Goal: Task Accomplishment & Management: Complete application form

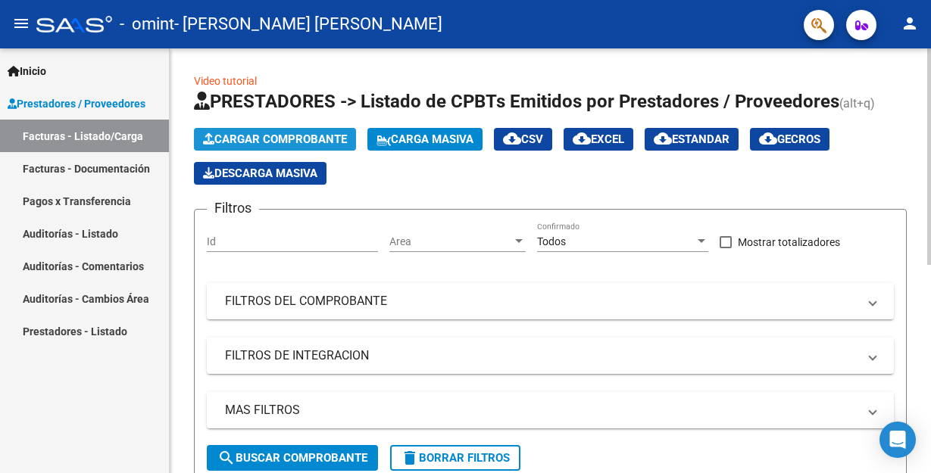
click at [283, 136] on span "Cargar Comprobante" at bounding box center [275, 140] width 144 height 14
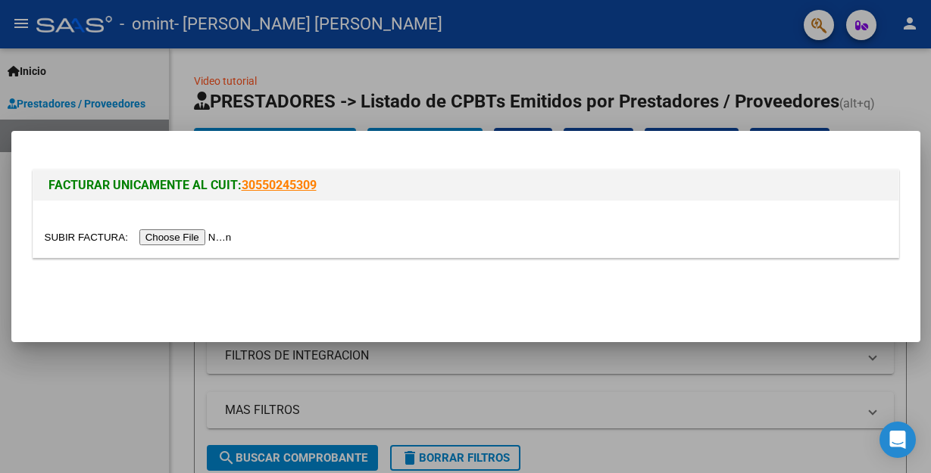
click at [174, 233] on input "file" at bounding box center [141, 238] width 192 height 16
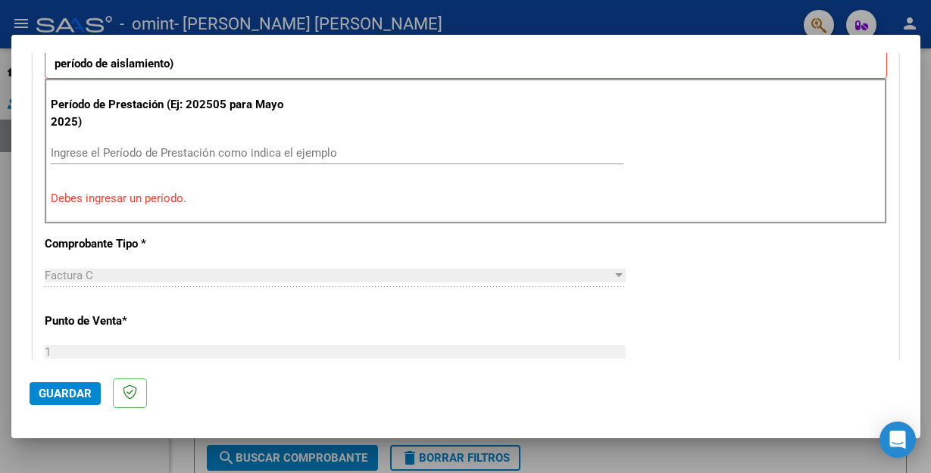
scroll to position [397, 0]
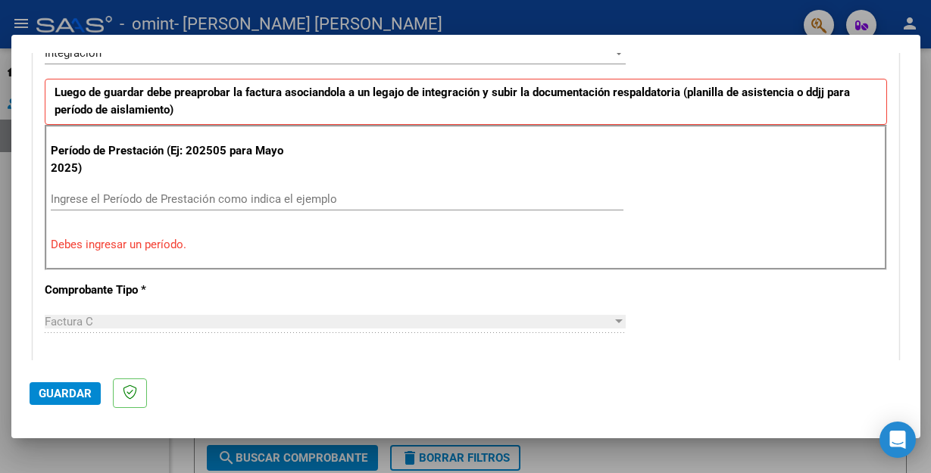
click at [57, 208] on div "Ingrese el Período de Prestación como indica el ejemplo" at bounding box center [337, 199] width 573 height 23
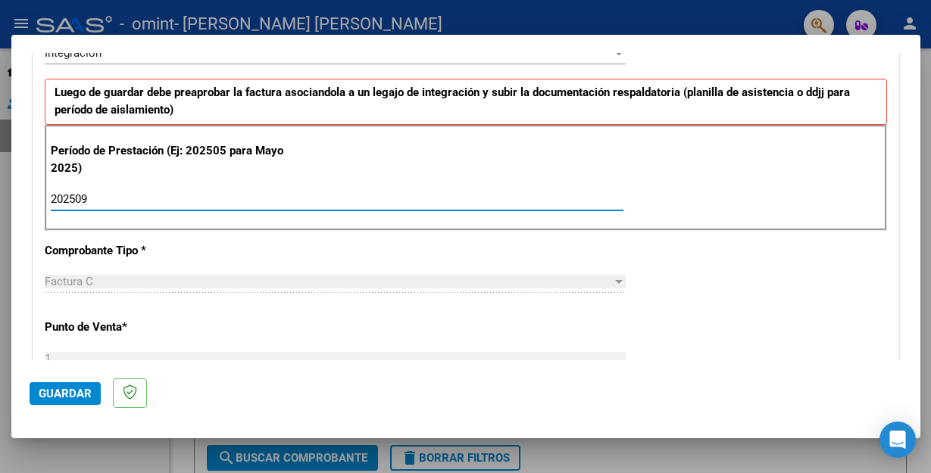
type input "202509"
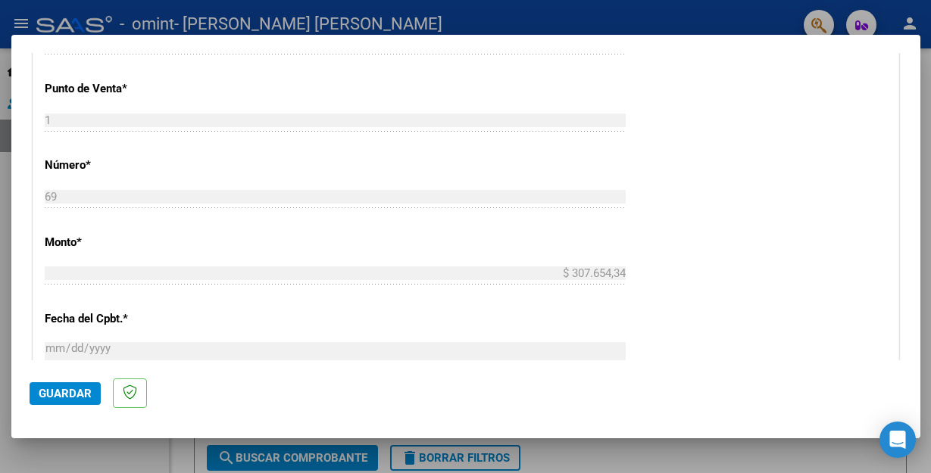
scroll to position [639, 0]
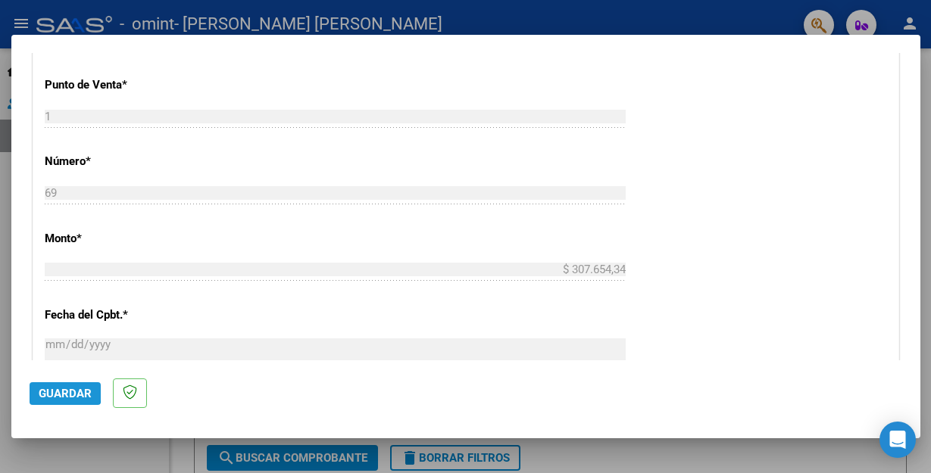
click at [58, 389] on span "Guardar" at bounding box center [65, 394] width 53 height 14
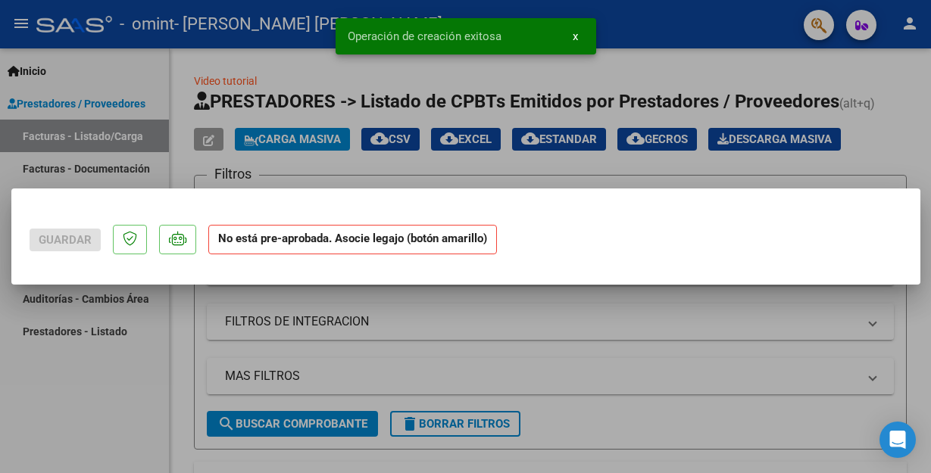
scroll to position [0, 0]
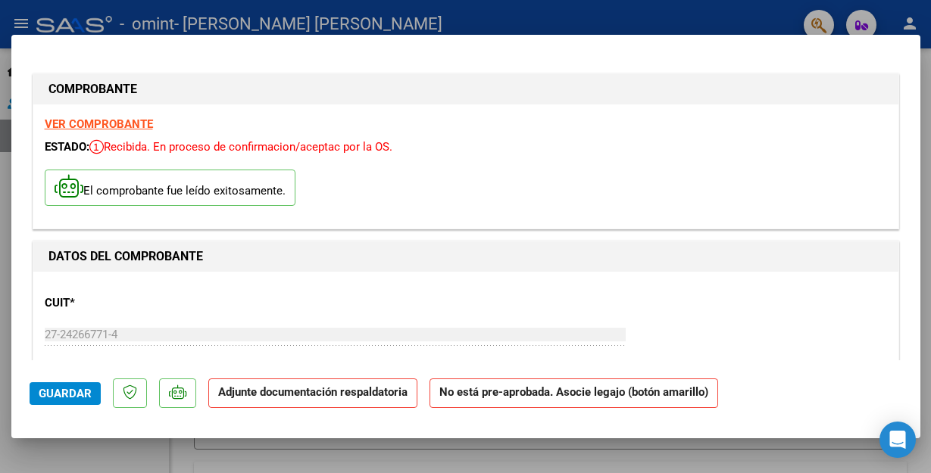
click at [303, 395] on strong "Adjunte documentación respaldatoria" at bounding box center [312, 393] width 189 height 14
click at [285, 397] on strong "Adjunte documentación respaldatoria" at bounding box center [312, 393] width 189 height 14
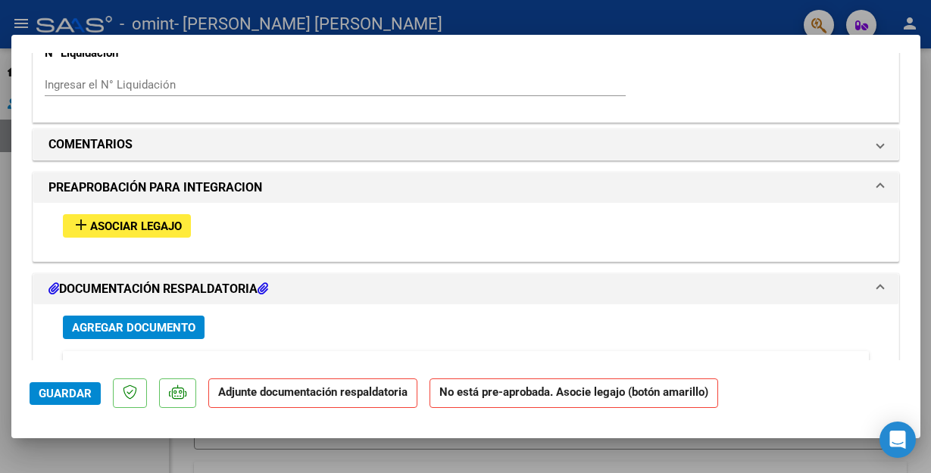
scroll to position [1338, 0]
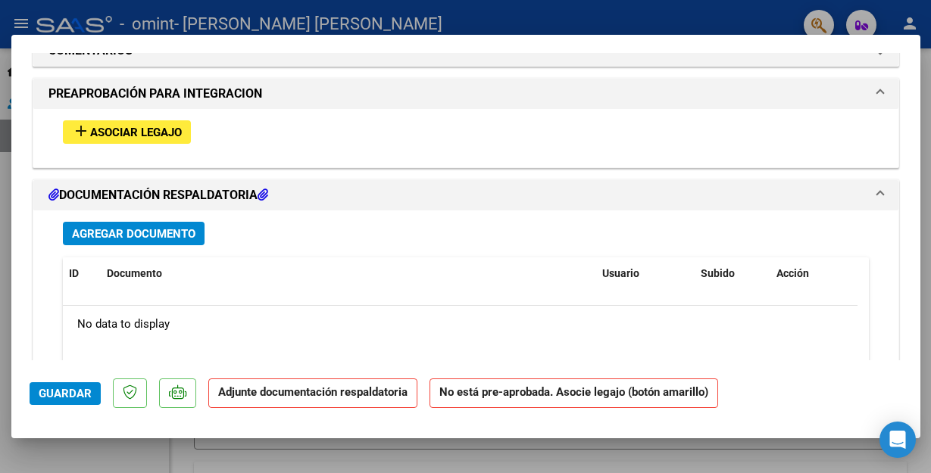
click at [268, 195] on icon at bounding box center [263, 195] width 11 height 12
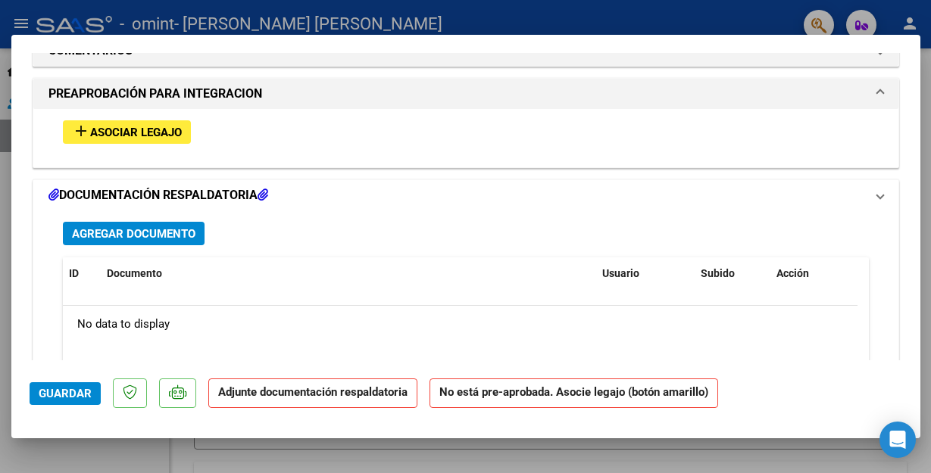
scroll to position [1200, 0]
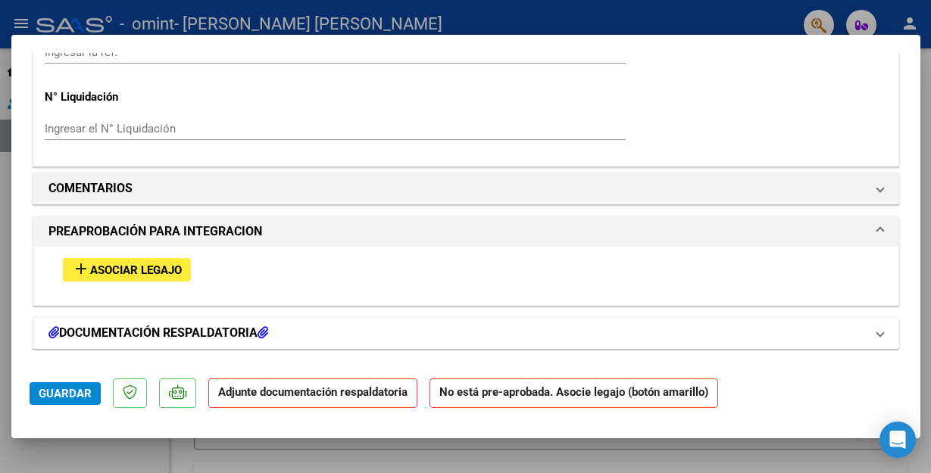
click at [273, 195] on mat-panel-title "COMENTARIOS" at bounding box center [456, 189] width 817 height 18
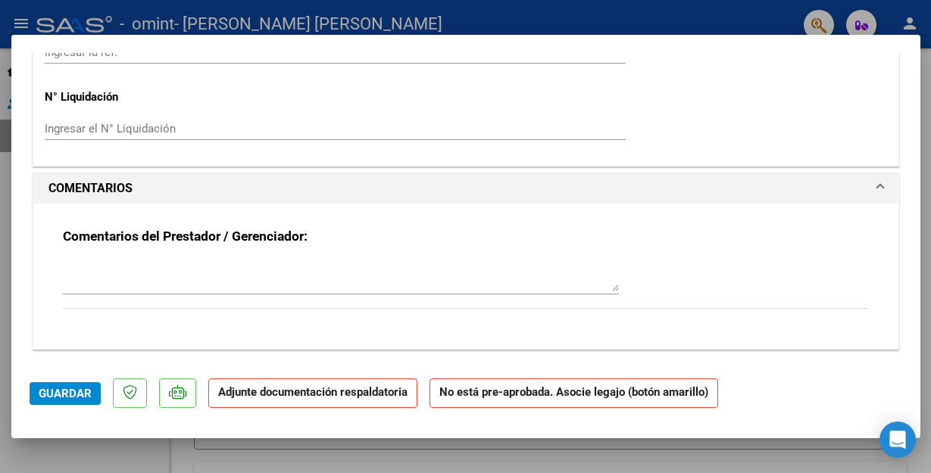
scroll to position [1345, 0]
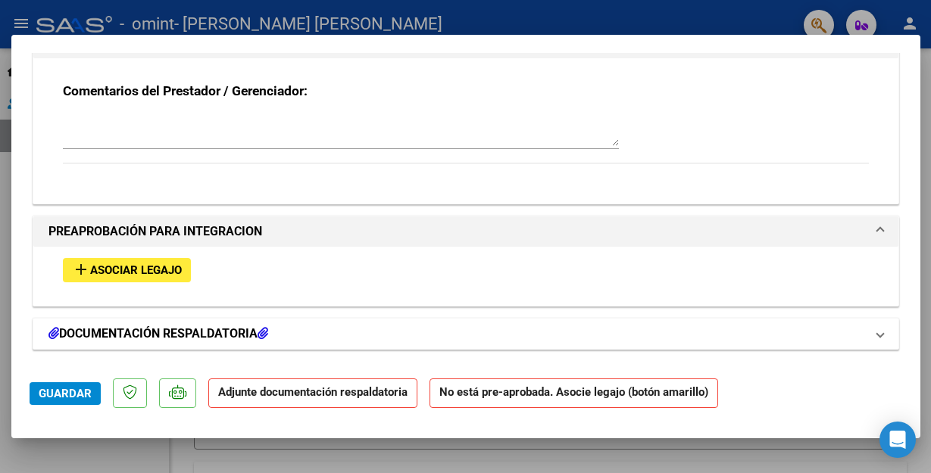
click at [139, 333] on h1 "DOCUMENTACIÓN RESPALDATORIA" at bounding box center [158, 334] width 220 height 18
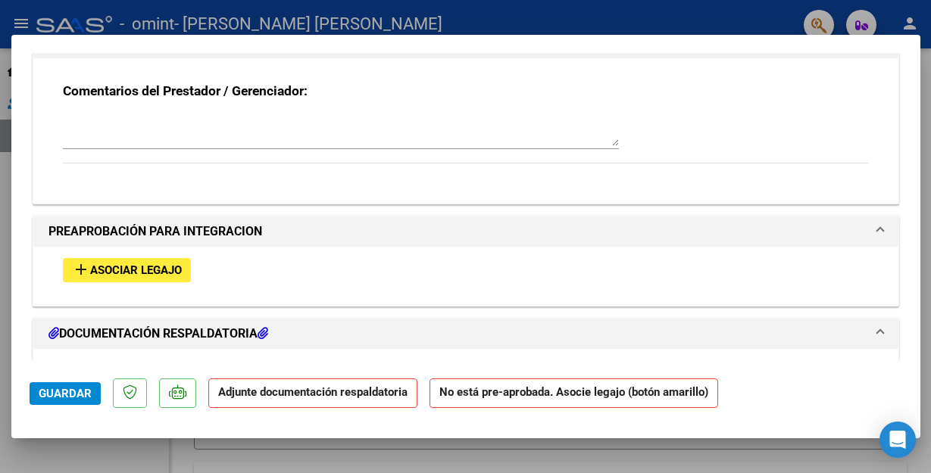
click at [91, 267] on span "Asociar Legajo" at bounding box center [136, 271] width 92 height 14
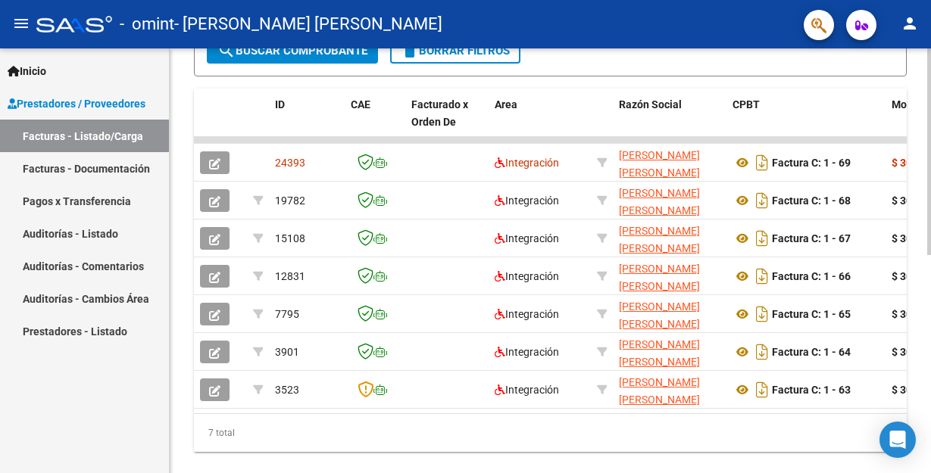
scroll to position [405, 0]
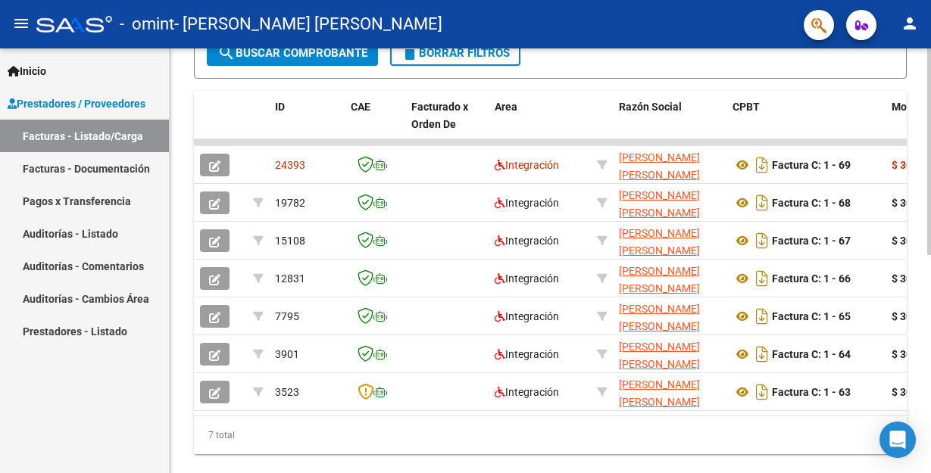
click at [930, 422] on html "menu - omint - RODRIGUEZ GARCIA PATRICIA DEL CARMEN person Inicio Instructivos …" at bounding box center [465, 236] width 931 height 473
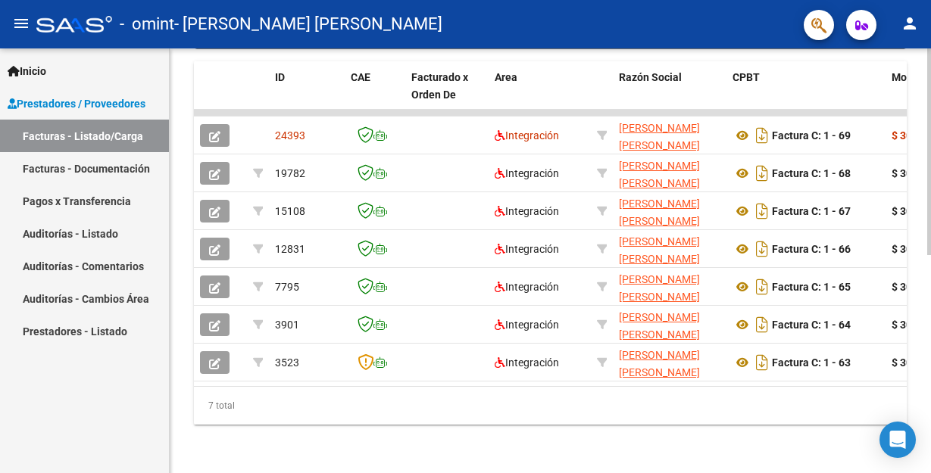
click at [922, 435] on div "Video tutorial PRESTADORES -> Listado de CPBTs Emitidos por Prestadores / Prove…" at bounding box center [552, 44] width 765 height 860
click at [901, 372] on datatable-selection "24393 Integración RODRIGUEZ GARCIA PATRICIA DEL CARMEN 27242667714 Factura C: 1…" at bounding box center [550, 378] width 713 height 12
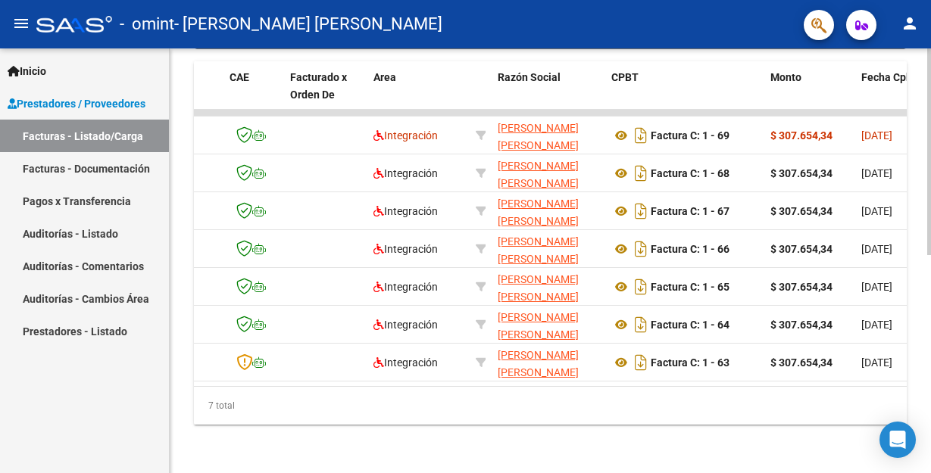
scroll to position [0, 152]
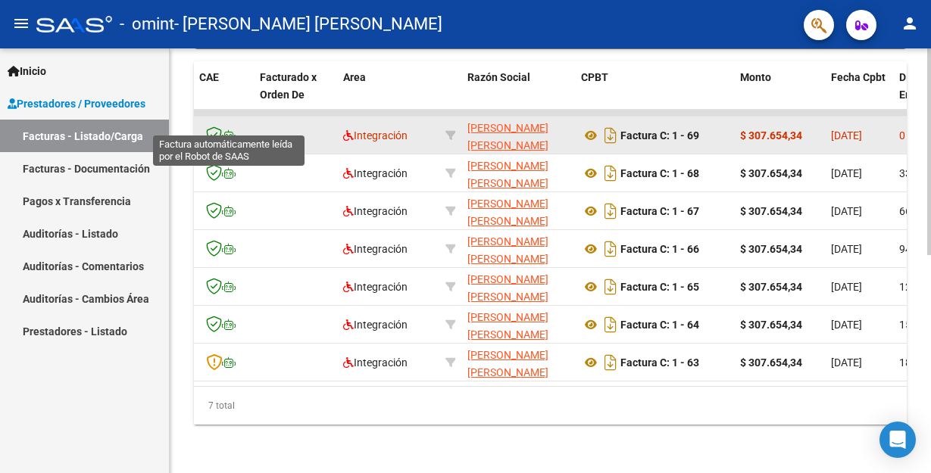
click at [230, 130] on icon at bounding box center [229, 135] width 14 height 11
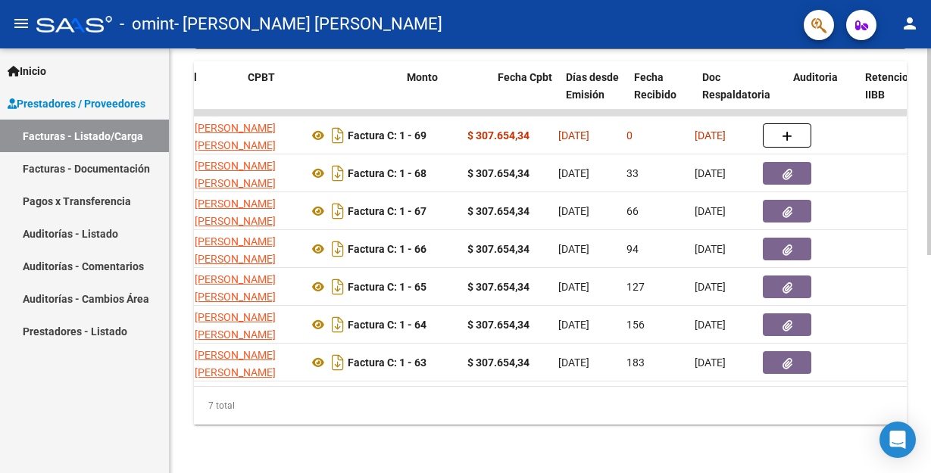
scroll to position [0, 576]
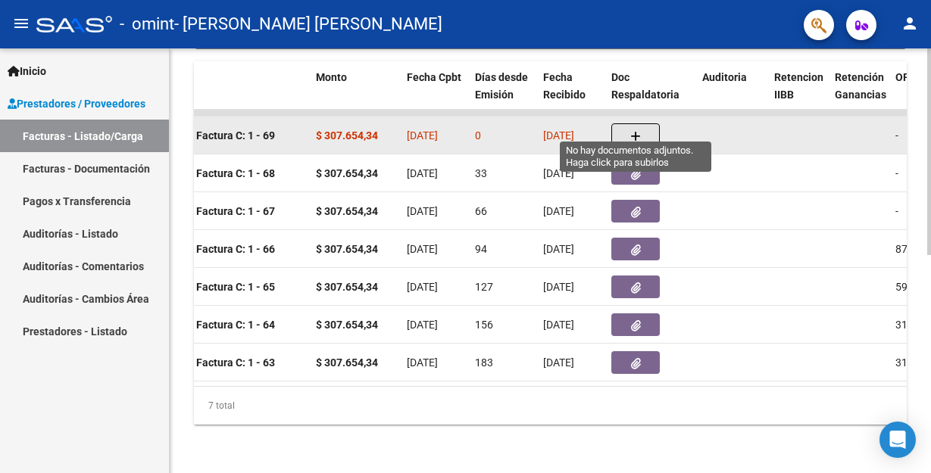
click at [630, 123] on button "button" at bounding box center [635, 135] width 48 height 24
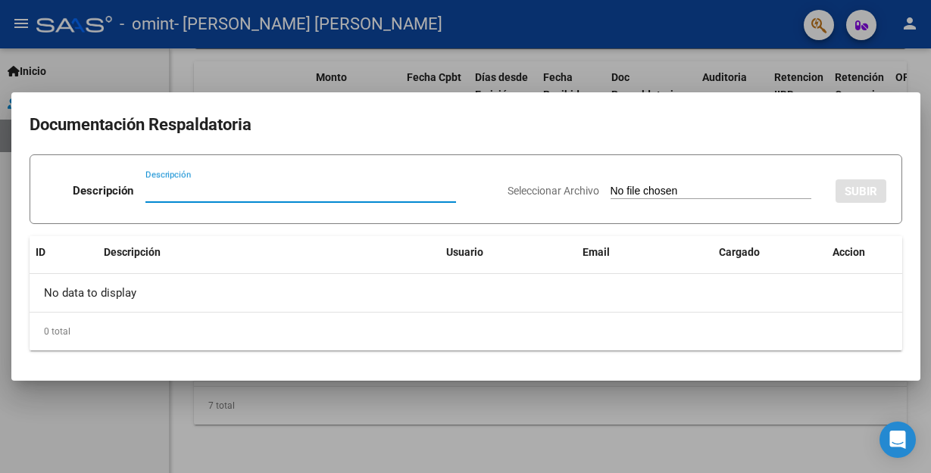
click at [152, 196] on input "Descripción" at bounding box center [300, 191] width 311 height 14
type input "PLANILLA DE ASISTENCIA"
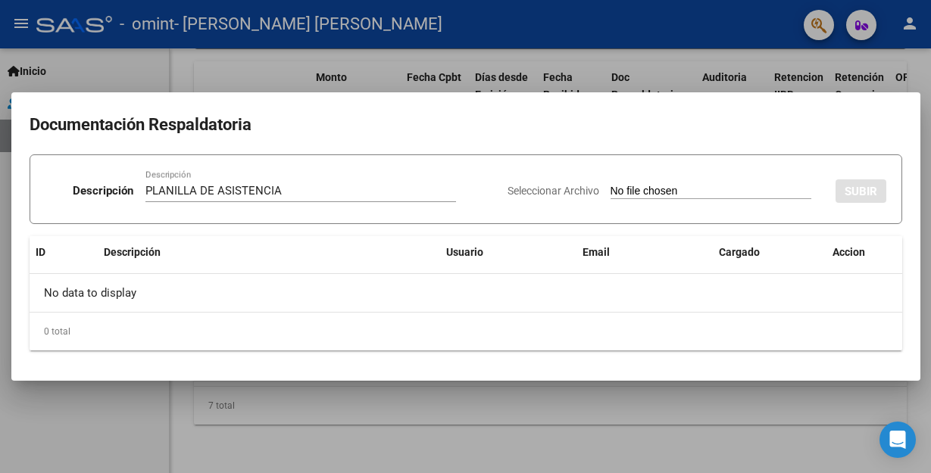
click at [667, 191] on input "Seleccionar Archivo" at bounding box center [711, 192] width 201 height 14
type input "C:\fakepath\CamScanner 06-10-2025 21.51.pdf"
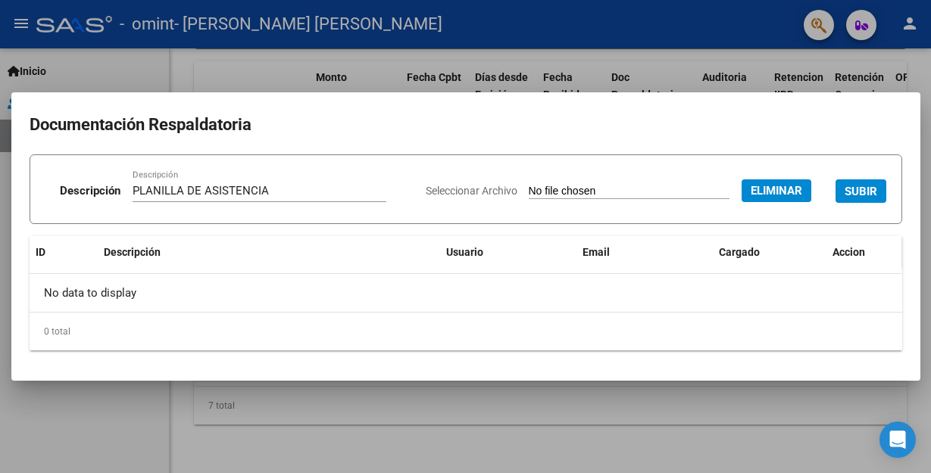
click at [900, 267] on span at bounding box center [898, 252] width 7 height 33
click at [858, 195] on span "SUBIR" at bounding box center [861, 192] width 33 height 14
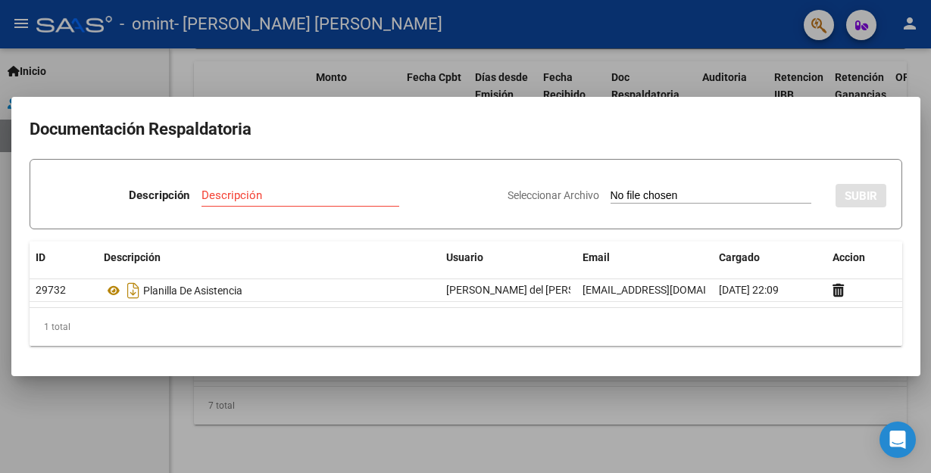
click at [364, 382] on div at bounding box center [465, 236] width 931 height 473
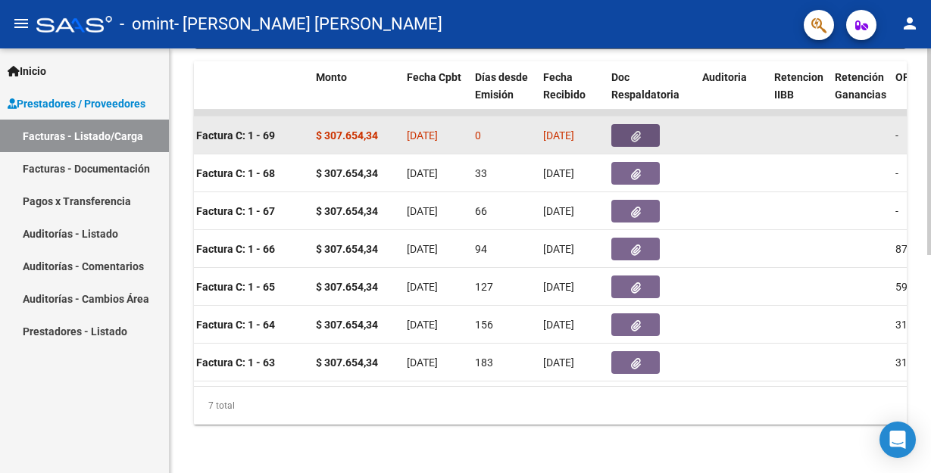
click at [636, 131] on icon "button" at bounding box center [636, 136] width 10 height 11
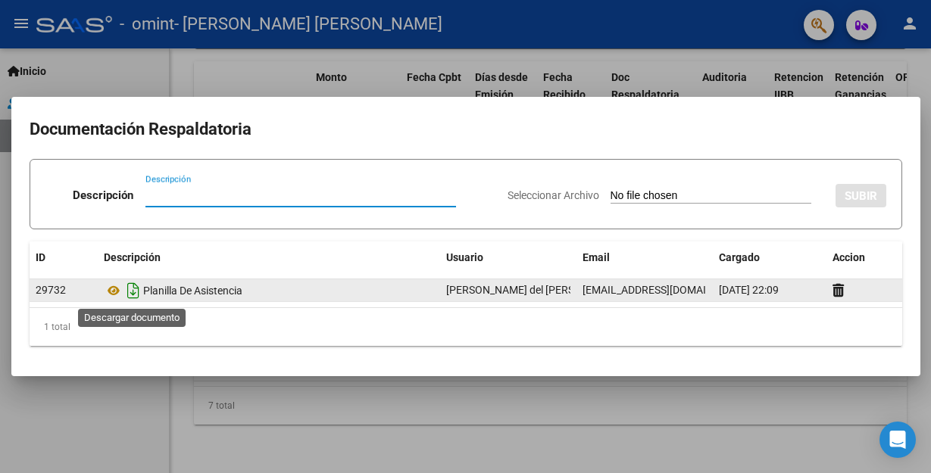
click at [124, 290] on icon "Descargar documento" at bounding box center [133, 291] width 20 height 24
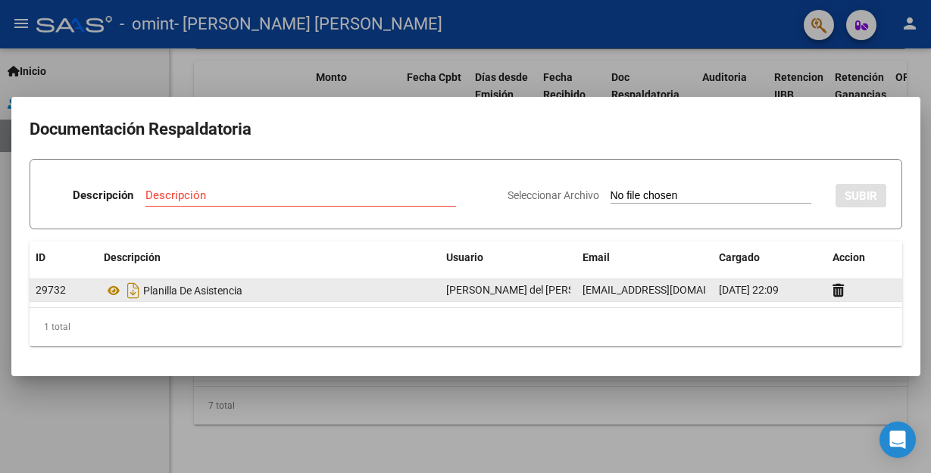
click at [806, 410] on div at bounding box center [465, 236] width 931 height 473
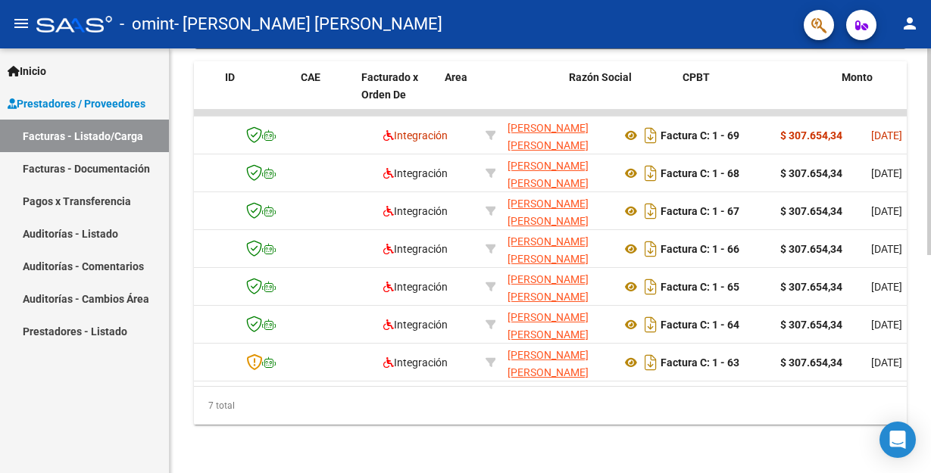
scroll to position [0, 0]
